Goal: Go to known website: Access a specific website the user already knows

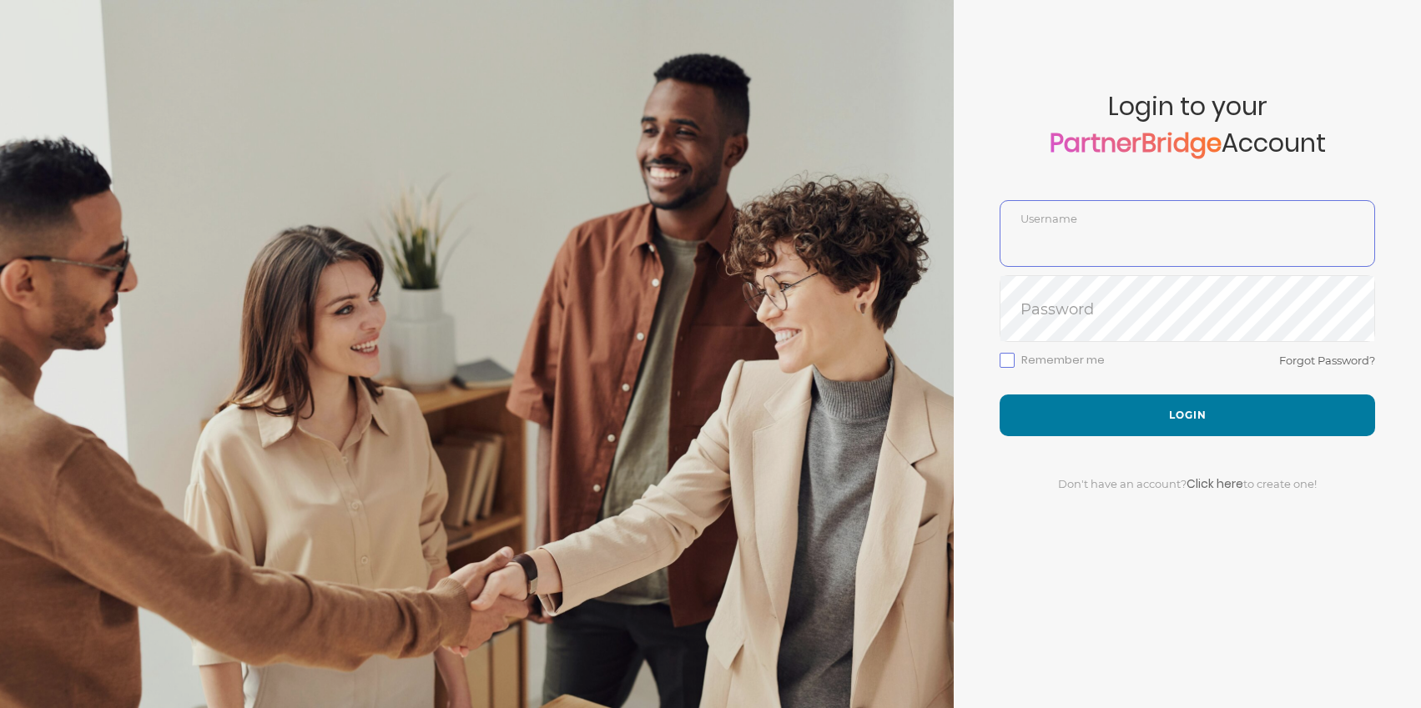
type input "jonmead"
